Goal: Task Accomplishment & Management: Manage account settings

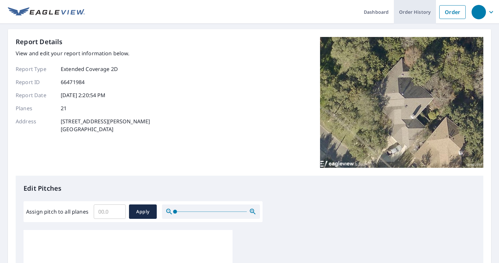
click at [404, 8] on link "Order History" at bounding box center [415, 12] width 42 height 24
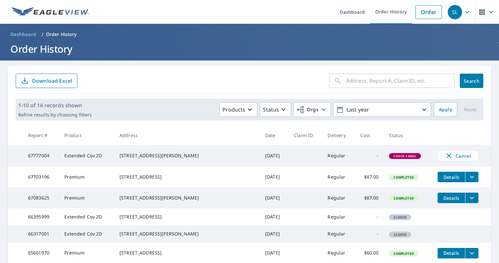
click at [355, 159] on td "-" at bounding box center [369, 156] width 29 height 22
click at [41, 158] on td "67777004" at bounding box center [41, 156] width 36 height 22
click at [220, 71] on div "​ Search Download Excel" at bounding box center [250, 80] width 484 height 28
click at [445, 157] on span "Cancel" at bounding box center [458, 156] width 27 height 8
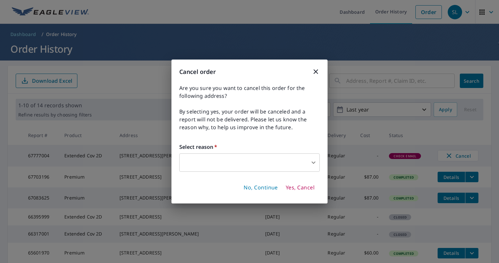
click at [195, 155] on body "SL SL Dashboard Order History Order SL Dashboard / Order History Order History …" at bounding box center [249, 131] width 499 height 263
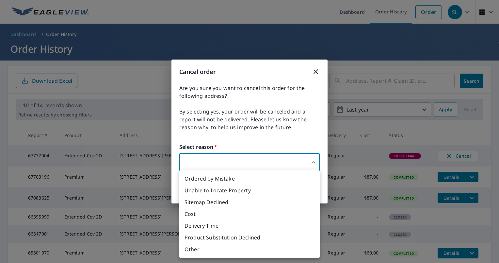
click at [192, 250] on li "Other" at bounding box center [249, 249] width 141 height 12
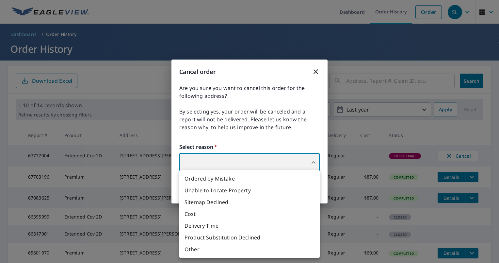
type input "36"
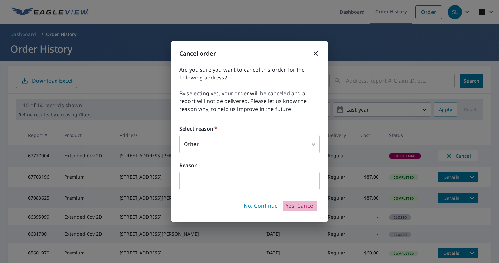
click at [305, 208] on span "Yes, Cancel" at bounding box center [300, 205] width 29 height 7
